Goal: Transaction & Acquisition: Purchase product/service

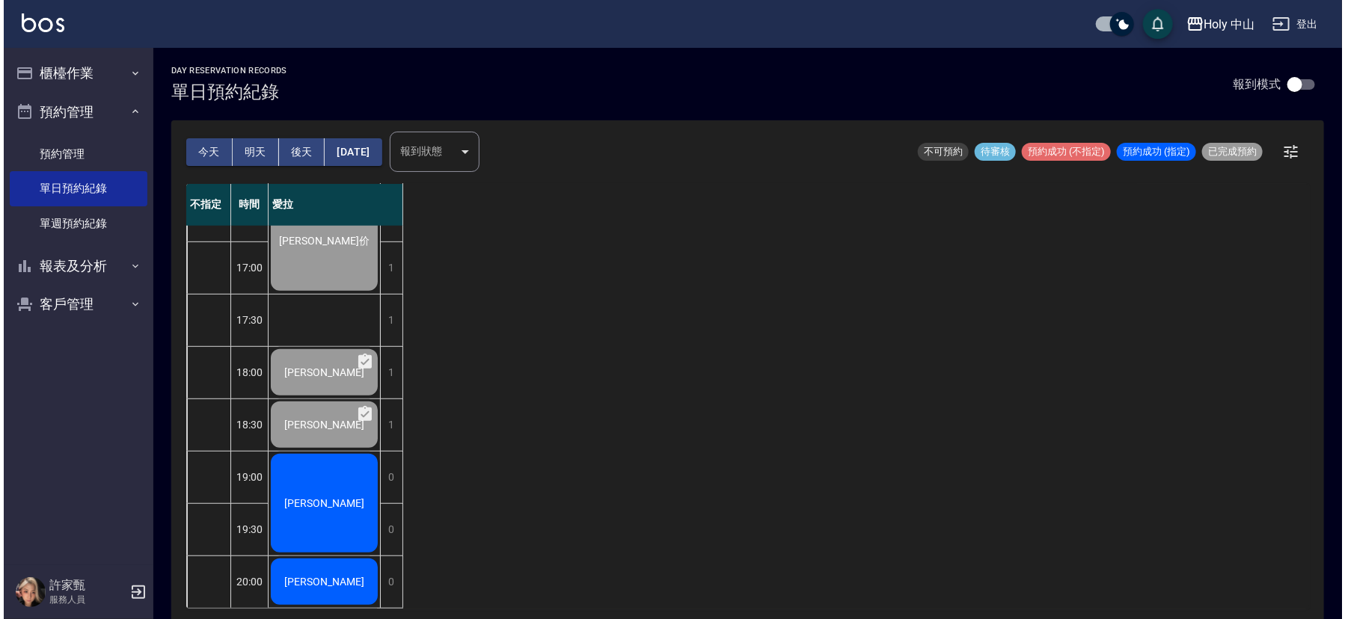
scroll to position [471, 0]
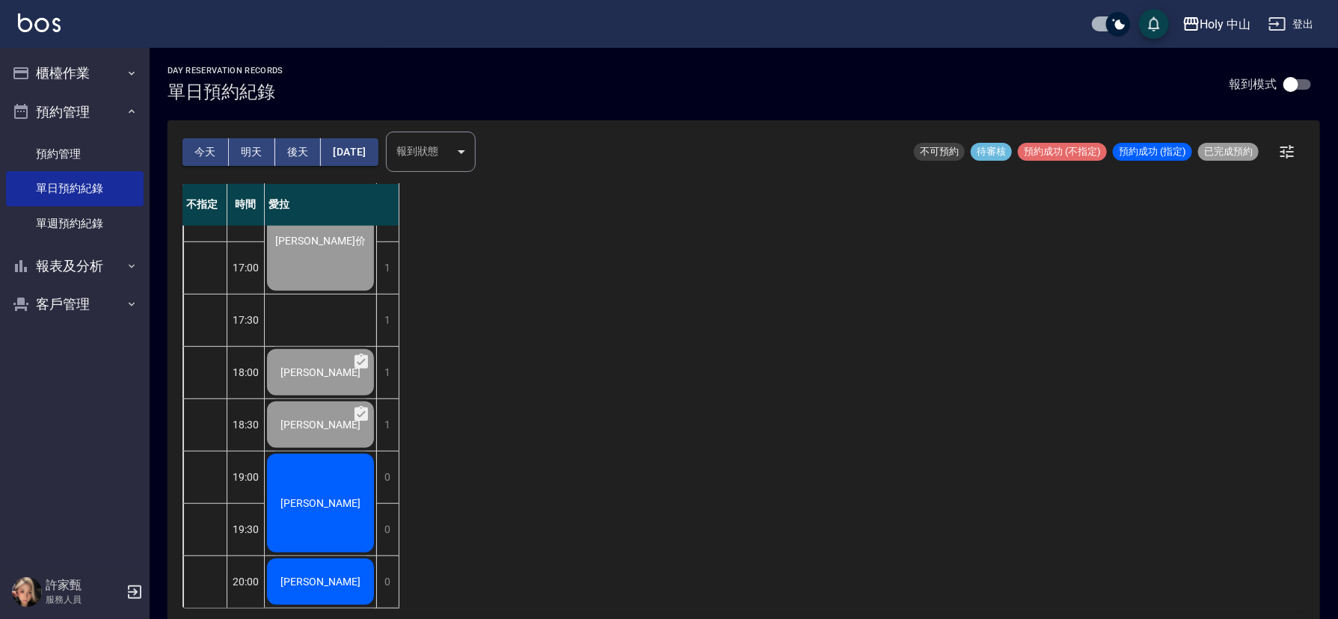
click at [339, 568] on div "[PERSON_NAME]" at bounding box center [320, 581] width 111 height 51
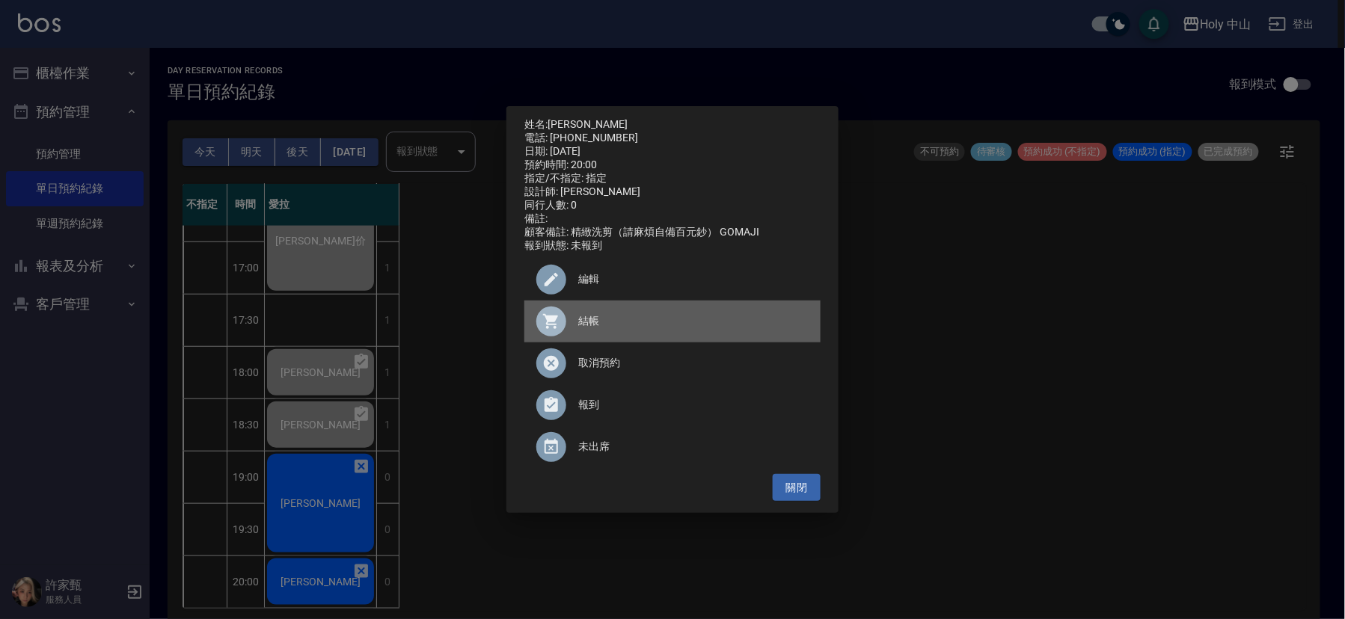
click at [587, 322] on span "結帳" at bounding box center [693, 321] width 230 height 16
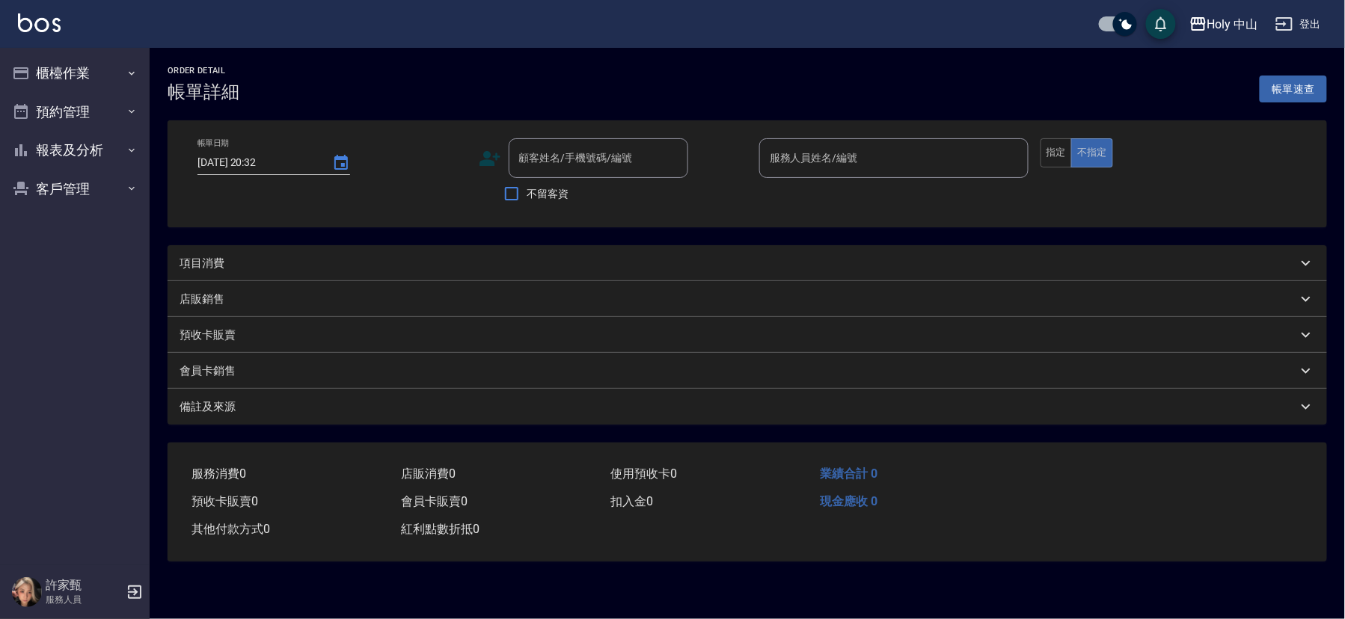
type input "[DATE] 20:00"
type input "愛拉(無代號)"
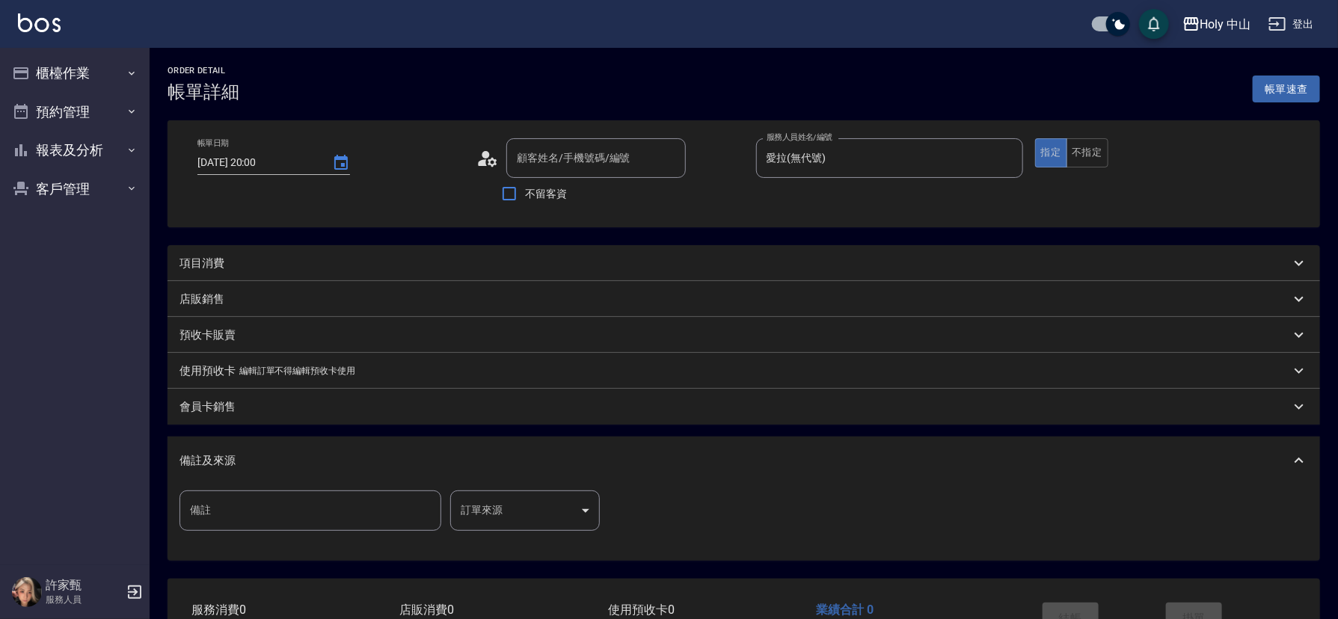
type input "[PERSON_NAME]先生/0935993001/null"
click at [243, 261] on div "項目消費" at bounding box center [735, 264] width 1111 height 16
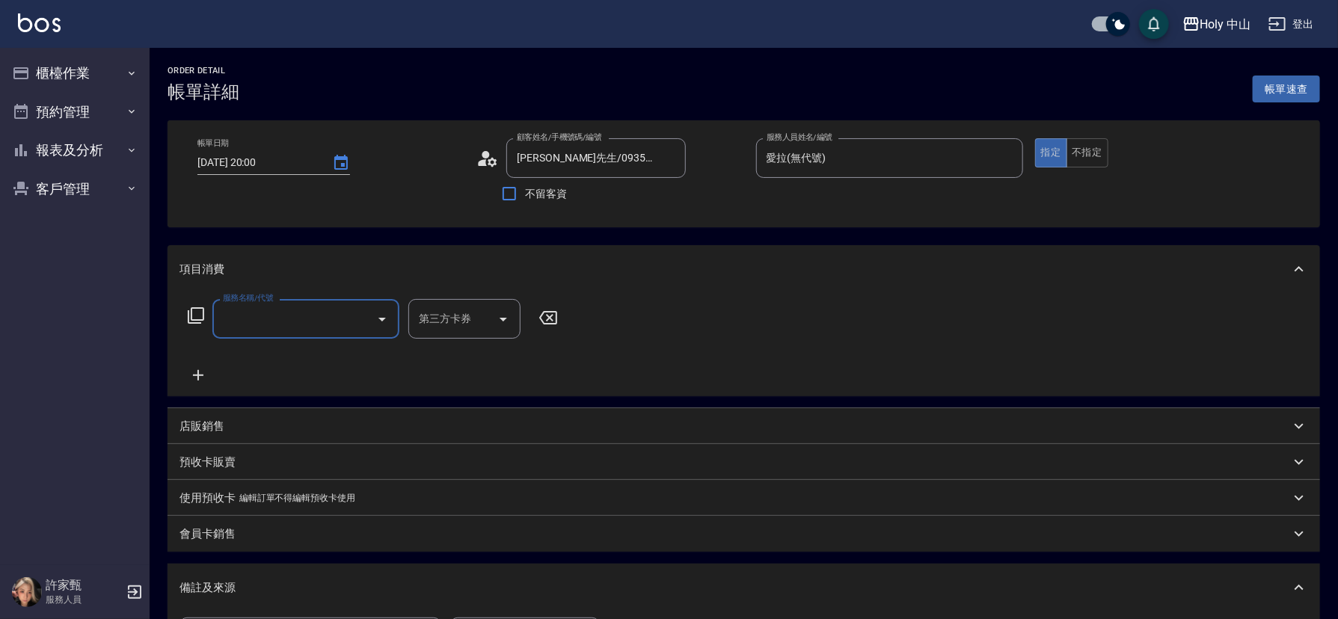
click at [294, 324] on input "服務名稱/代號" at bounding box center [294, 319] width 151 height 26
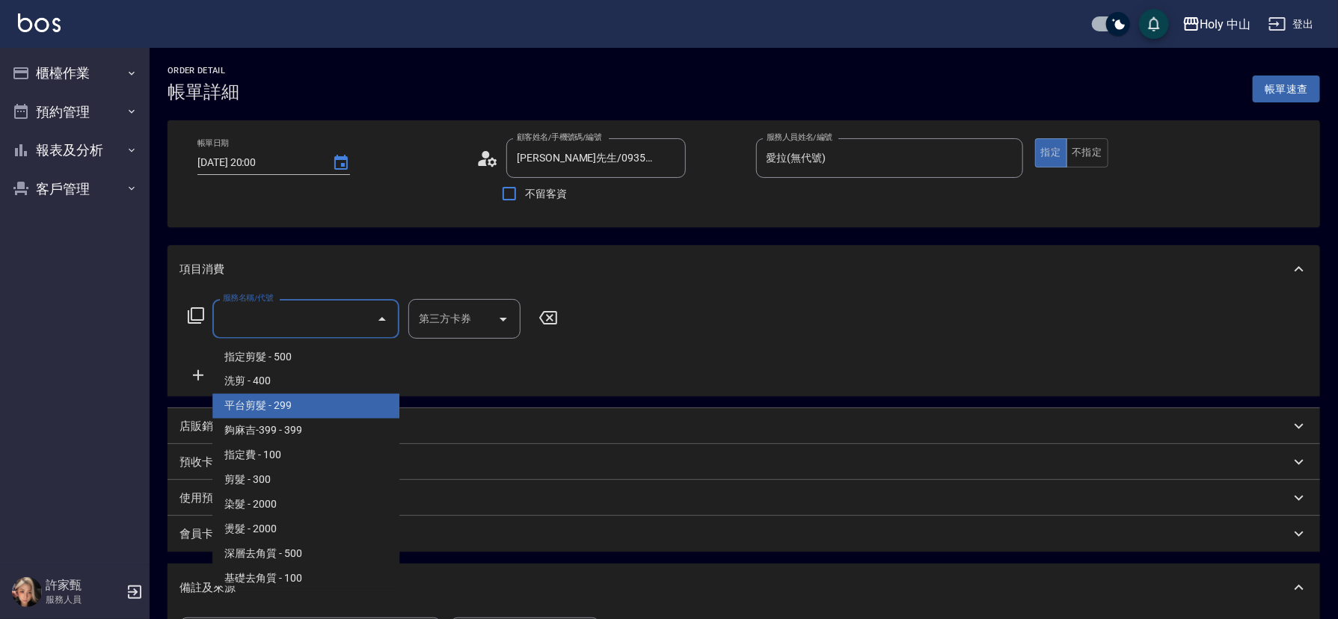
click at [294, 415] on span "平台剪髮 - 299" at bounding box center [305, 406] width 187 height 25
type input "平台剪髮(4)"
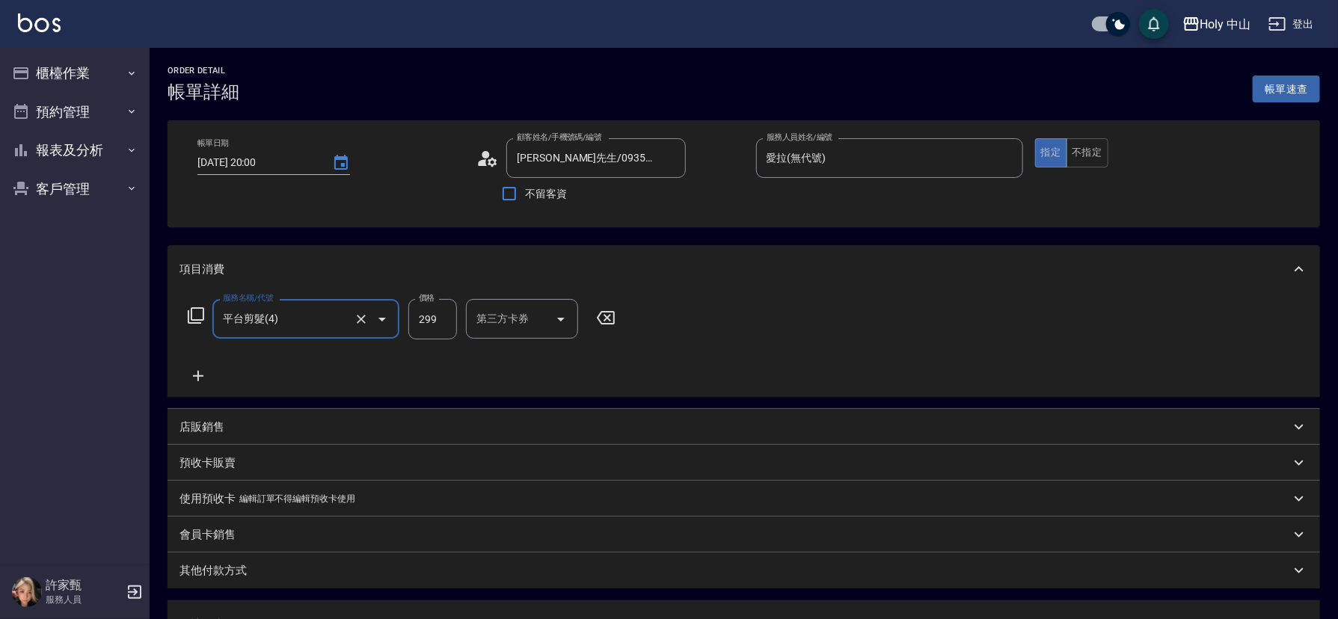
click at [505, 311] on div "第三方卡券 第三方卡券" at bounding box center [522, 319] width 112 height 40
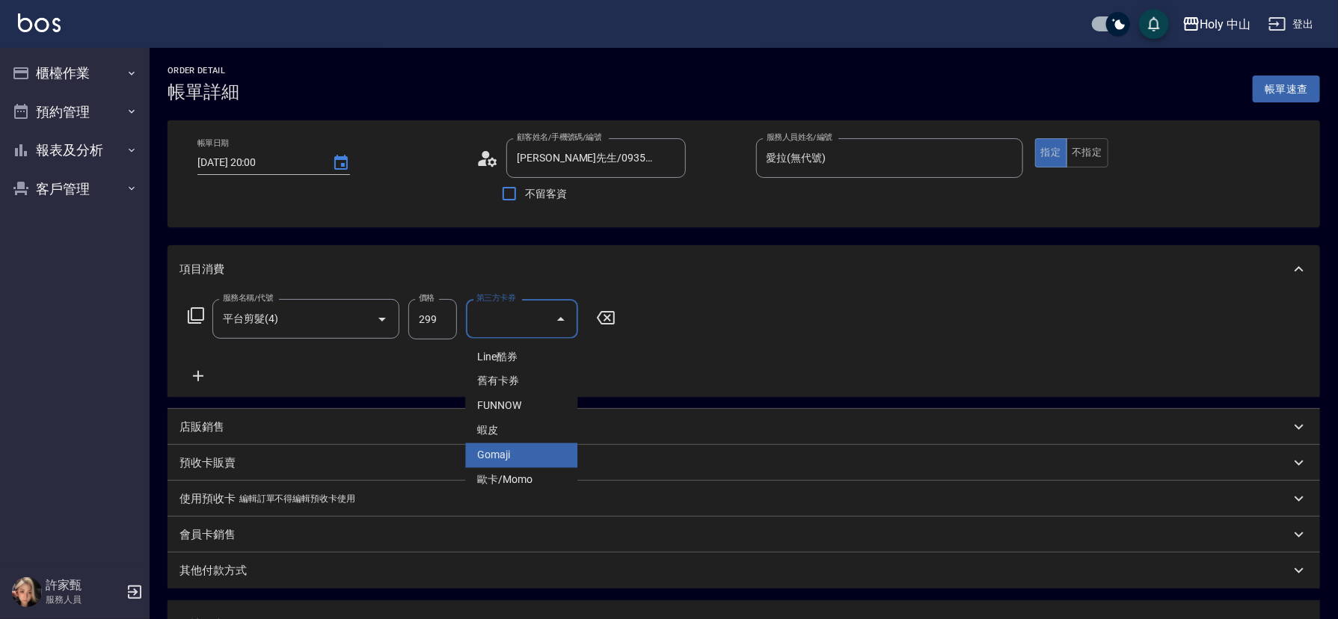
click at [506, 453] on span "Gomaji" at bounding box center [521, 456] width 112 height 25
type input "Gomaji"
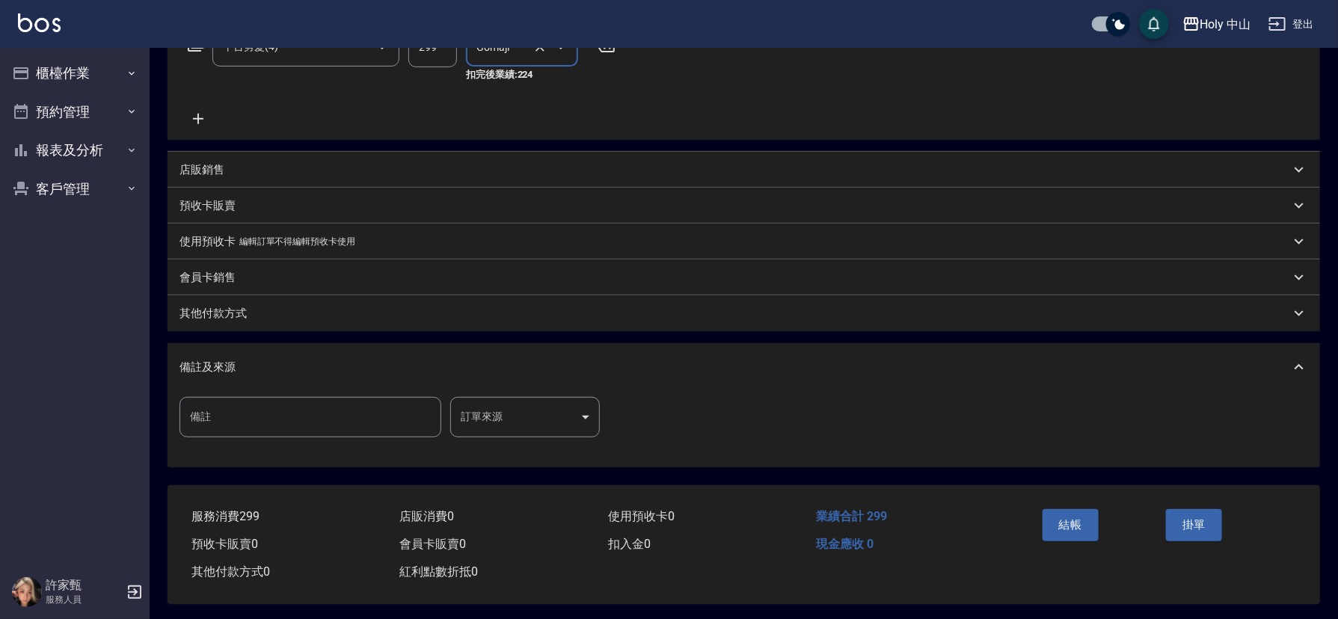
scroll to position [280, 0]
click at [477, 414] on body "Holy 中山 登出 櫃檯作業 打帳單 帳單列表 營業儀表板 現場電腦打卡 預約管理 預約管理 單日預約紀錄 單週預約紀錄 報表及分析 報表目錄 店家日報表 …" at bounding box center [669, 172] width 1338 height 895
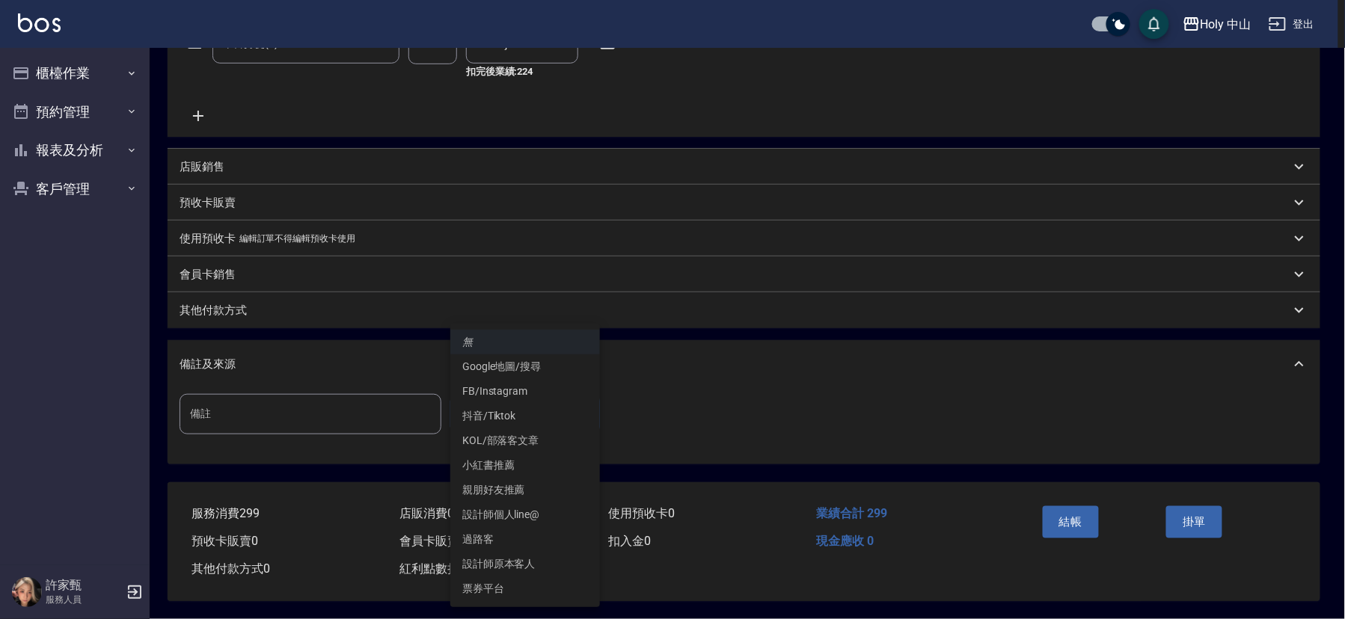
click at [500, 590] on li "票券平台" at bounding box center [525, 589] width 150 height 25
type input "票券平台"
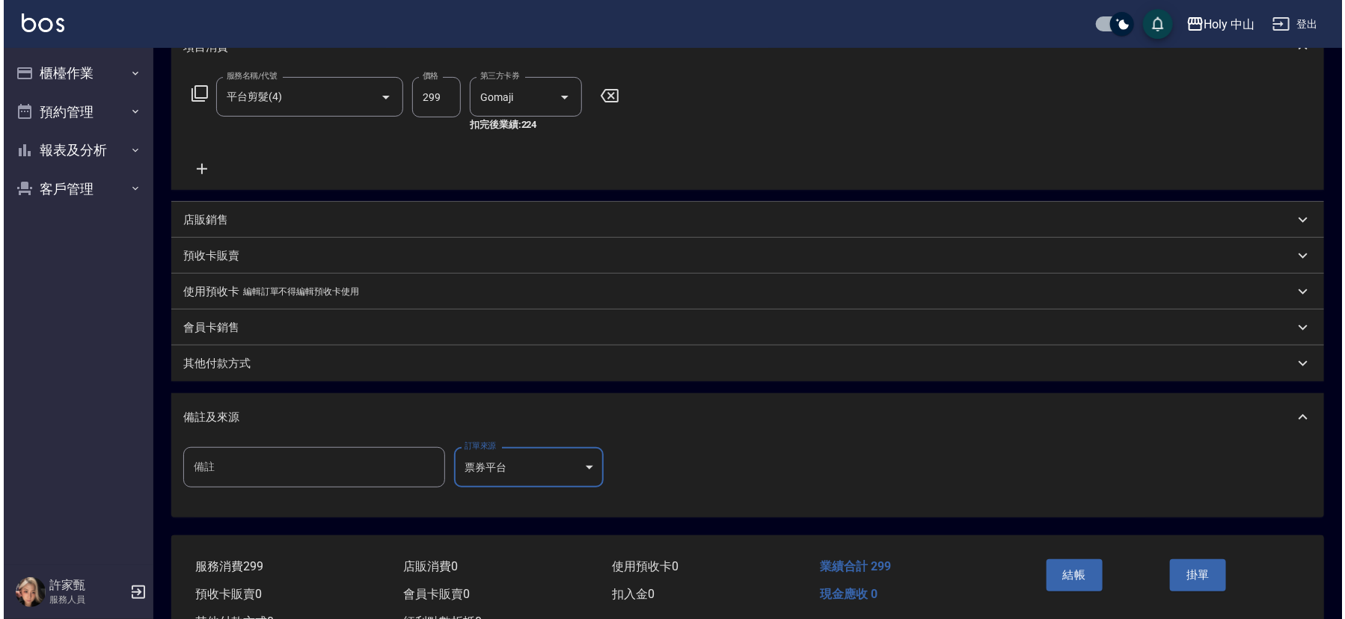
scroll to position [224, 0]
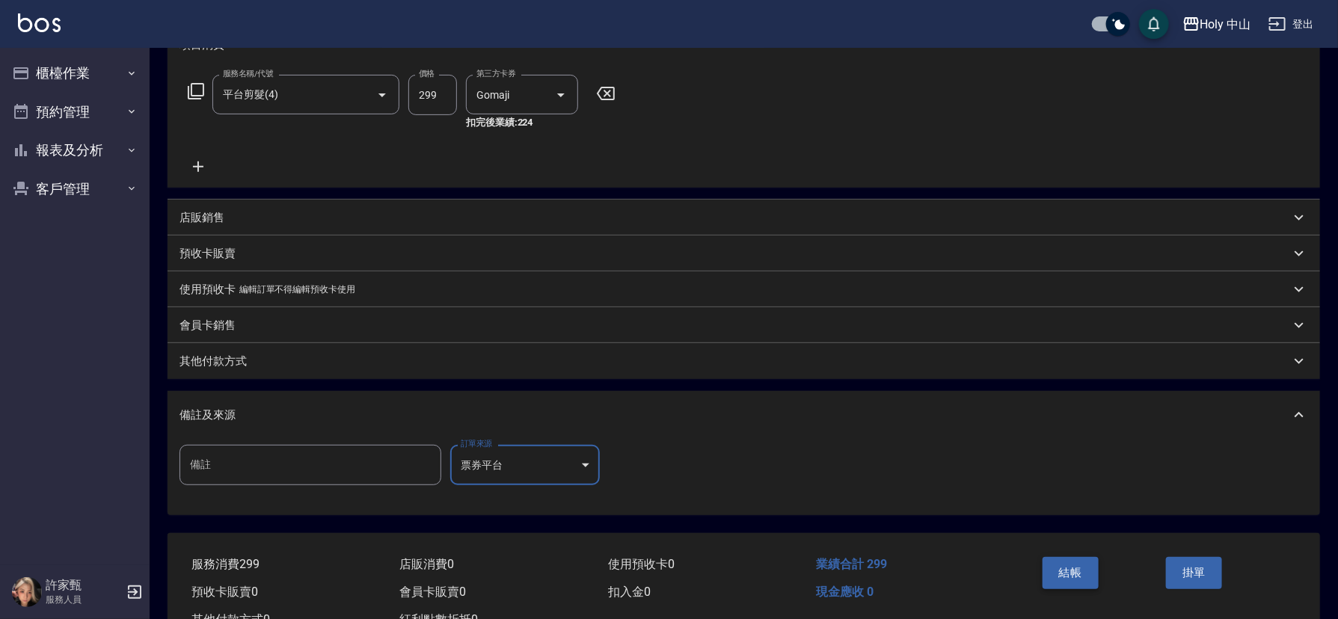
click at [1070, 570] on button "結帳" at bounding box center [1071, 572] width 56 height 31
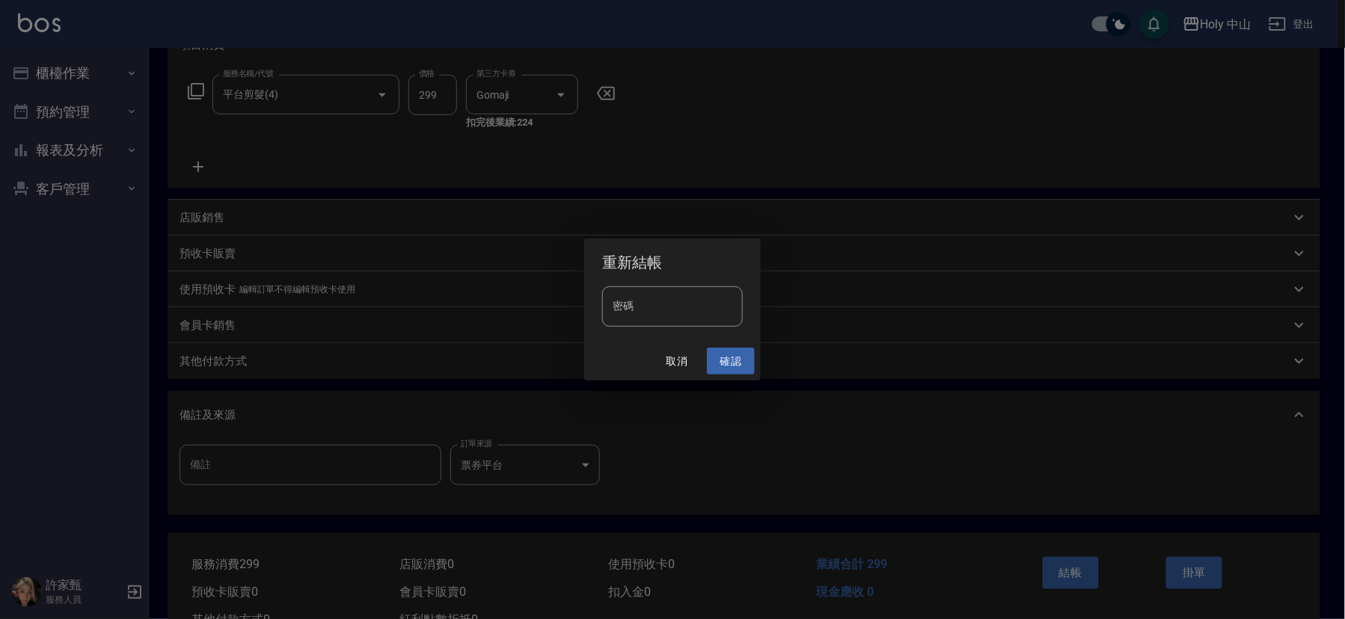
click at [725, 366] on button "確認" at bounding box center [731, 362] width 48 height 28
